Goal: Task Accomplishment & Management: Complete application form

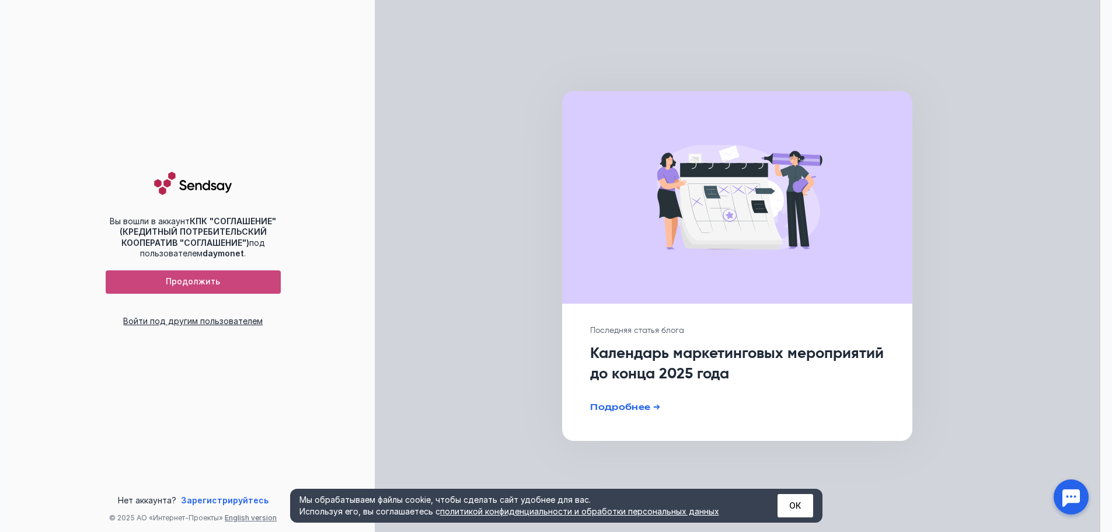
click at [218, 279] on span "Продолжить" at bounding box center [193, 282] width 54 height 10
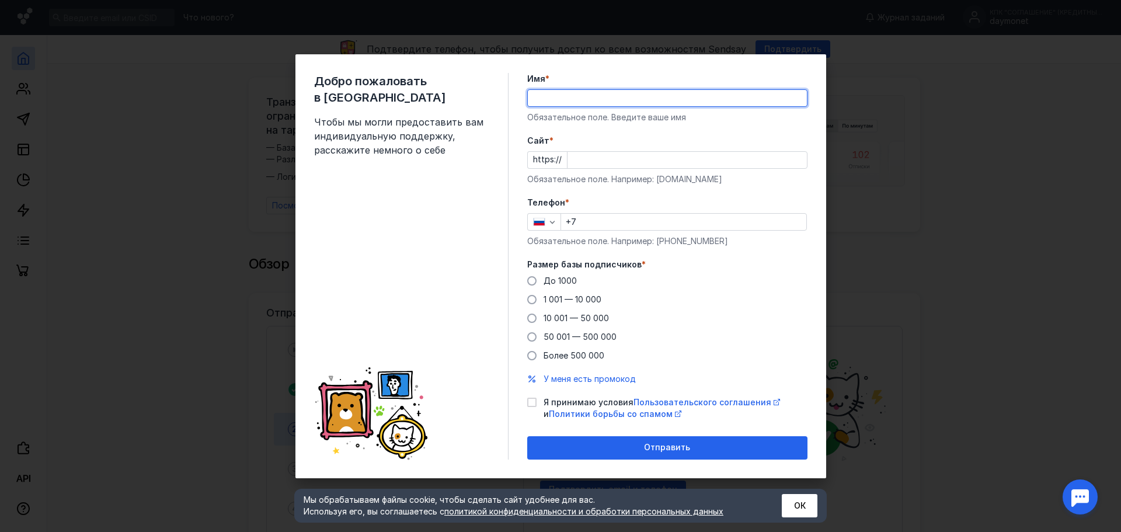
click at [582, 102] on input "Имя *" at bounding box center [667, 98] width 279 height 16
paste input "daymonet"
type input "daymonet"
click at [593, 160] on input "Cайт *" at bounding box center [687, 160] width 239 height 16
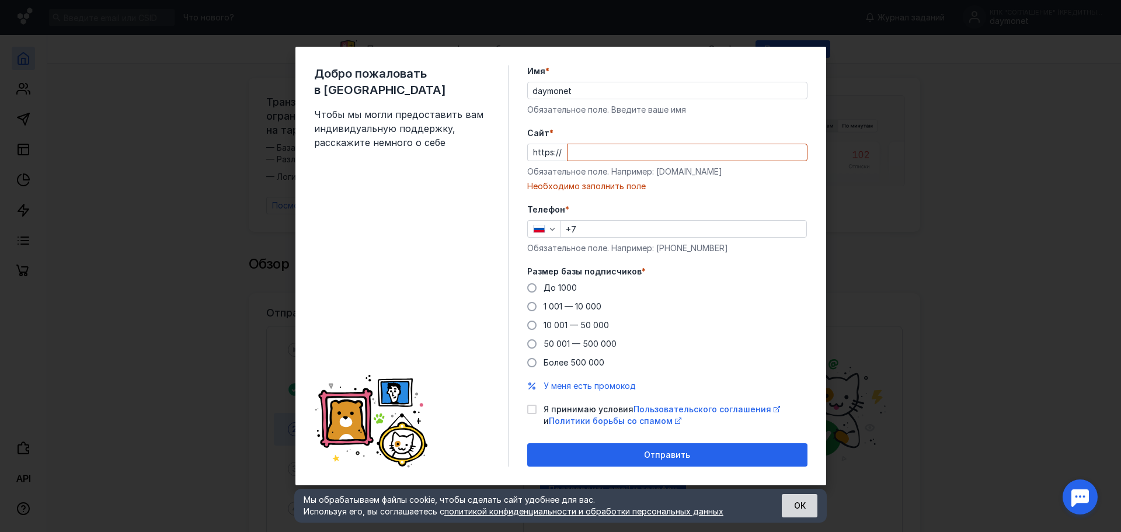
click at [802, 509] on button "ОК" at bounding box center [800, 505] width 36 height 23
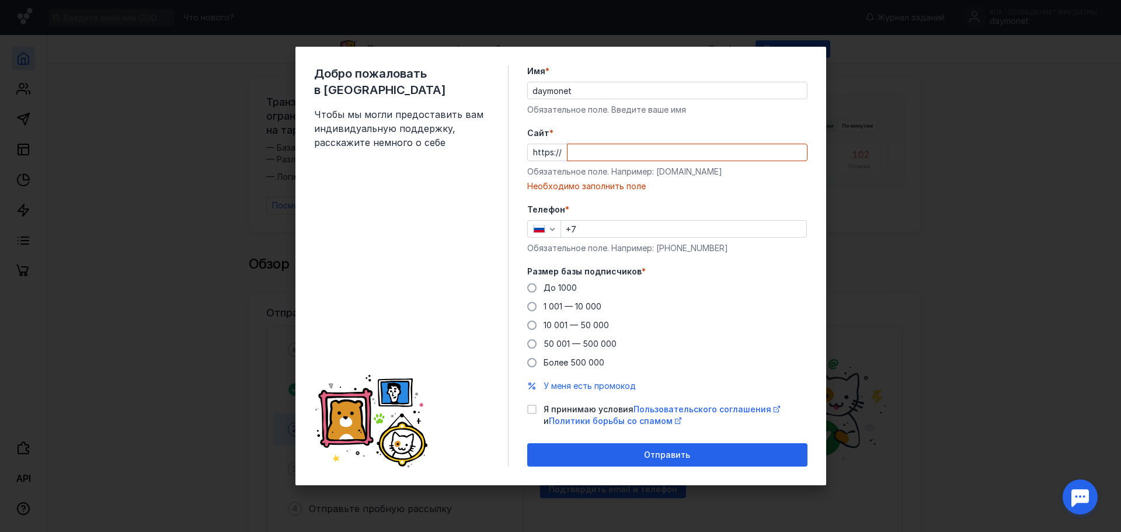
click at [921, 183] on div "Добро пожаловать в Sendsay Чтобы мы могли предоставить вам индивидуальную подде…" at bounding box center [560, 266] width 1121 height 532
click at [1055, 105] on div "Добро пожаловать в Sendsay Чтобы мы могли предоставить вам индивидуальную подде…" at bounding box center [560, 266] width 1121 height 532
click at [58, 127] on div "Добро пожаловать в Sendsay Чтобы мы могли предоставить вам индивидуальную подде…" at bounding box center [560, 266] width 1121 height 532
click at [1073, 56] on div "Добро пожаловать в Sendsay Чтобы мы могли предоставить вам индивидуальную подде…" at bounding box center [560, 266] width 1121 height 532
click at [206, 98] on div "Добро пожаловать в Sendsay Чтобы мы могли предоставить вам индивидуальную подде…" at bounding box center [560, 266] width 1121 height 532
